Goal: Navigation & Orientation: Understand site structure

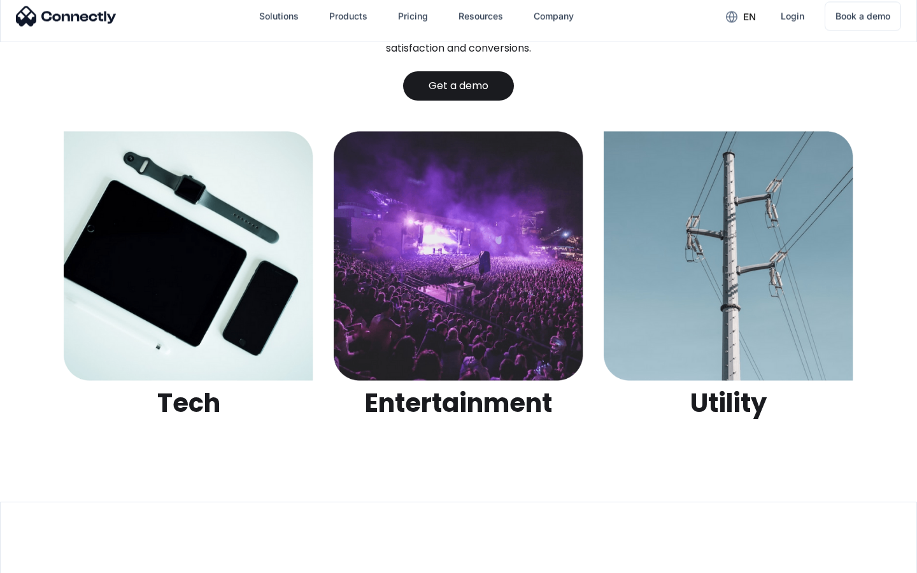
scroll to position [4018, 0]
